Goal: Information Seeking & Learning: Learn about a topic

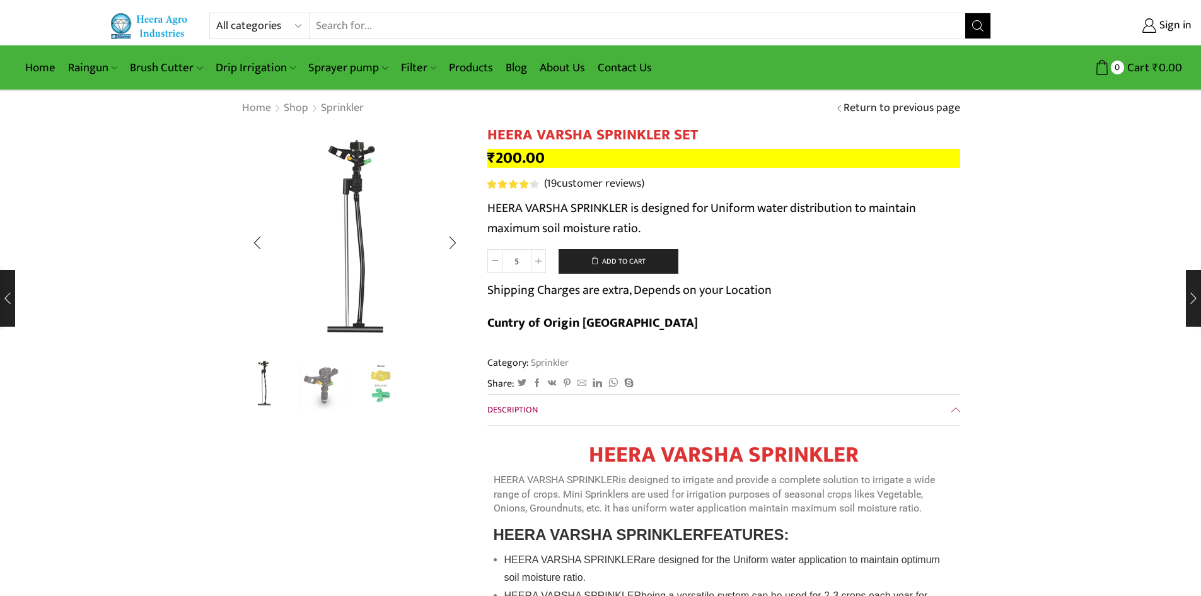
click at [359, 238] on img "1 / 3" at bounding box center [354, 239] width 227 height 227
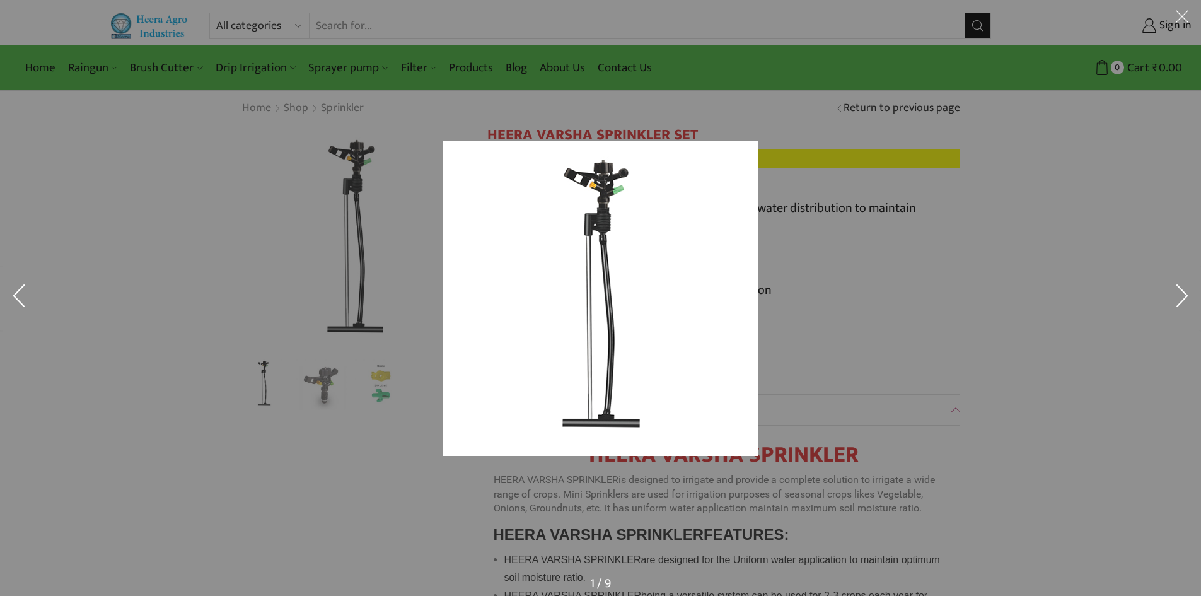
click at [352, 226] on div at bounding box center [600, 298] width 1201 height 596
